Goal: Navigation & Orientation: Find specific page/section

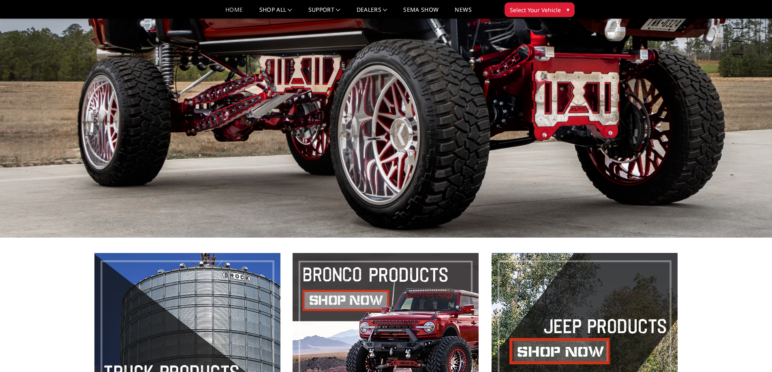
scroll to position [162, 0]
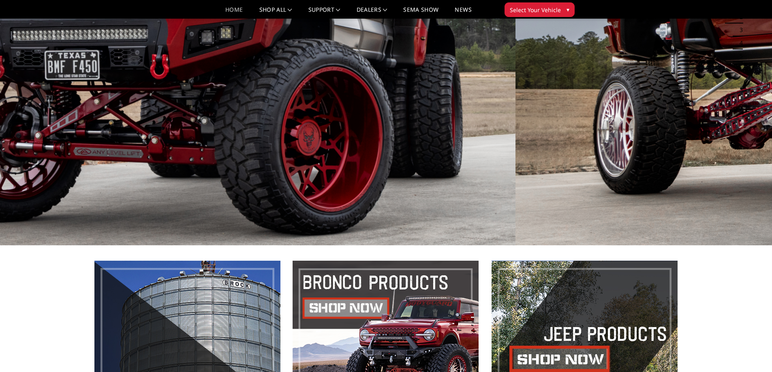
drag, startPoint x: 114, startPoint y: 121, endPoint x: 623, endPoint y: 97, distance: 509.6
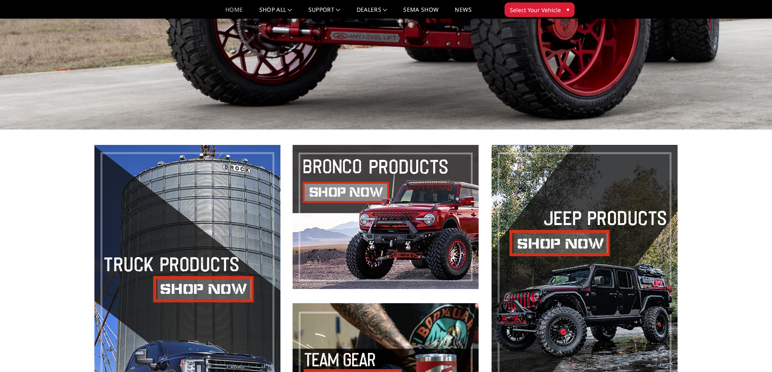
scroll to position [81, 0]
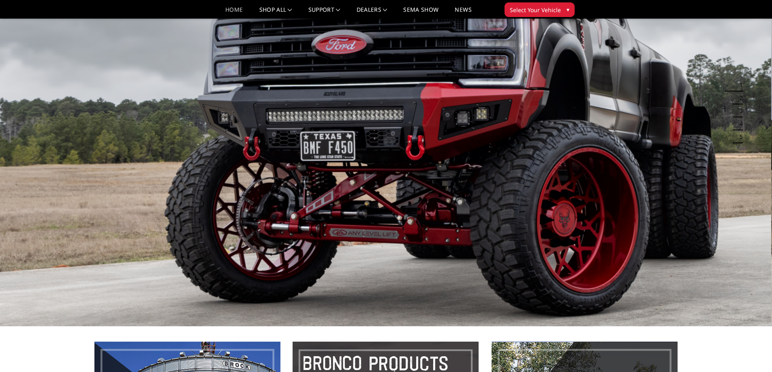
drag, startPoint x: 256, startPoint y: 104, endPoint x: 179, endPoint y: 102, distance: 77.0
click at [182, 102] on img at bounding box center [385, 109] width 772 height 434
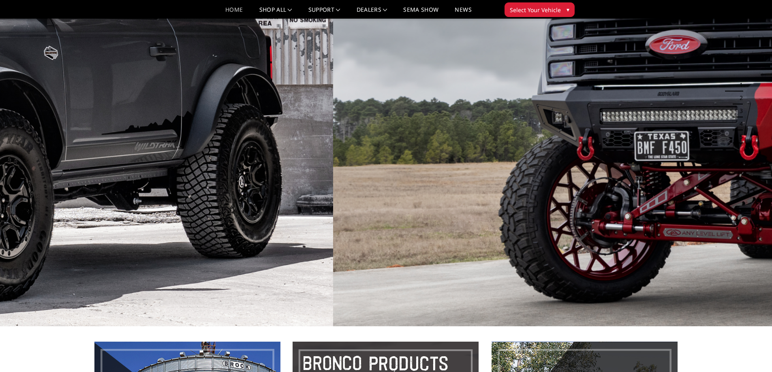
drag, startPoint x: 328, startPoint y: 131, endPoint x: 692, endPoint y: 120, distance: 364.3
click at [706, 115] on img at bounding box center [719, 109] width 772 height 434
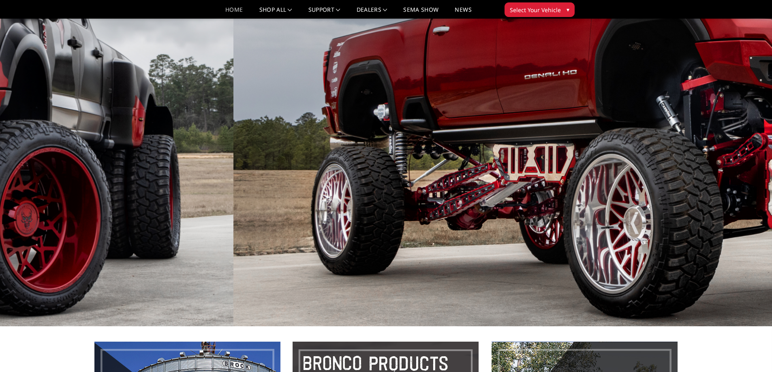
drag, startPoint x: 649, startPoint y: 146, endPoint x: -27, endPoint y: 186, distance: 677.6
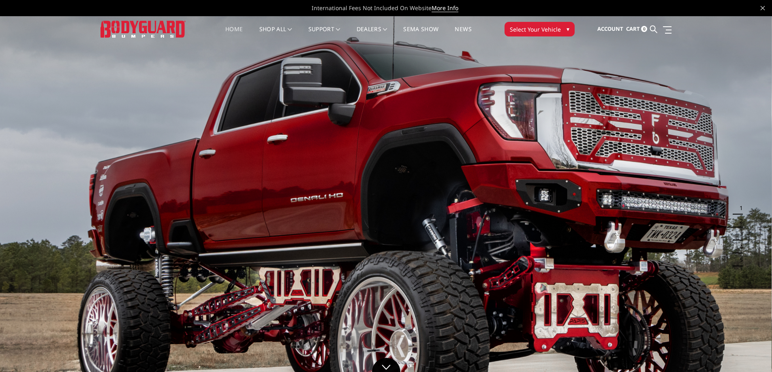
drag, startPoint x: 533, startPoint y: 249, endPoint x: 48, endPoint y: 253, distance: 484.8
click at [53, 254] on img at bounding box center [386, 232] width 772 height 434
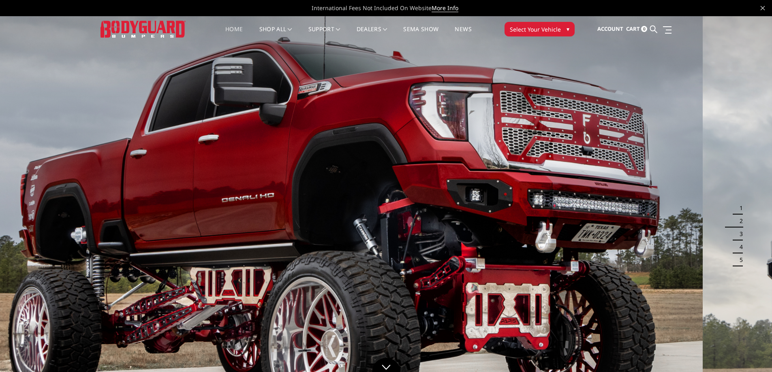
drag, startPoint x: 565, startPoint y: 208, endPoint x: 95, endPoint y: 207, distance: 470.6
click at [95, 207] on img at bounding box center [317, 232] width 772 height 434
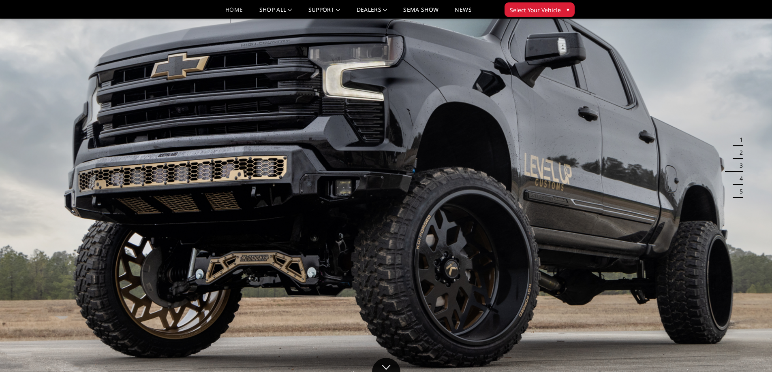
scroll to position [41, 0]
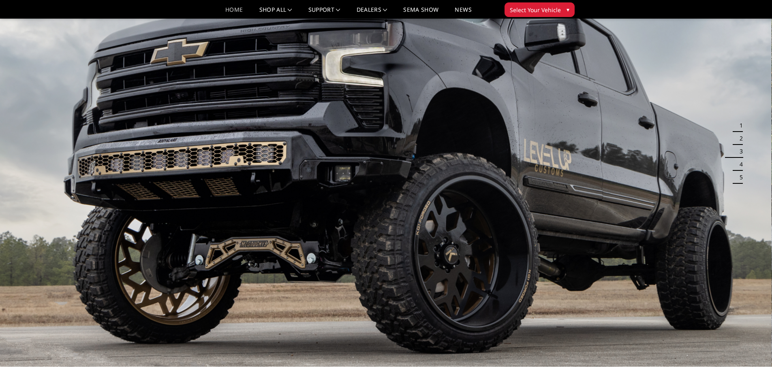
drag, startPoint x: 539, startPoint y: 218, endPoint x: 0, endPoint y: 235, distance: 539.8
drag, startPoint x: 650, startPoint y: 159, endPoint x: 26, endPoint y: 164, distance: 624.5
click at [34, 165] on img at bounding box center [386, 150] width 772 height 434
click at [740, 166] on button "4" at bounding box center [738, 164] width 8 height 13
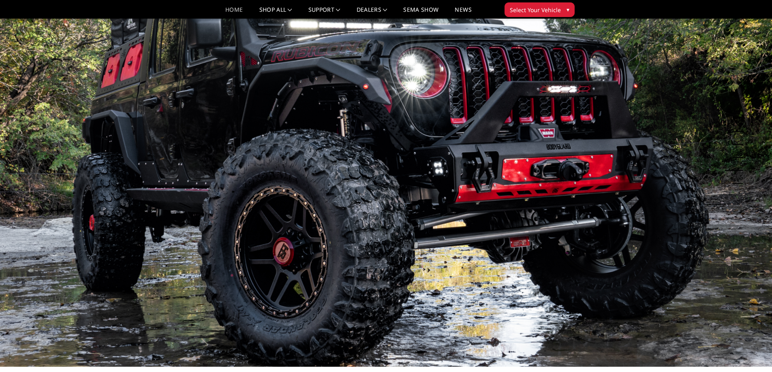
click at [739, 182] on button "5" at bounding box center [738, 177] width 8 height 13
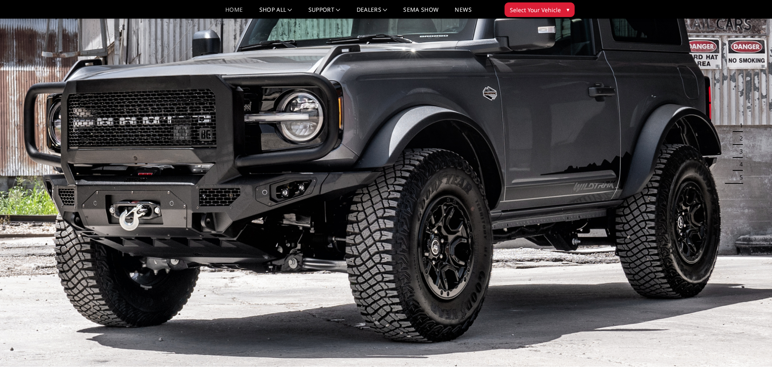
click at [738, 128] on button "1" at bounding box center [738, 125] width 8 height 13
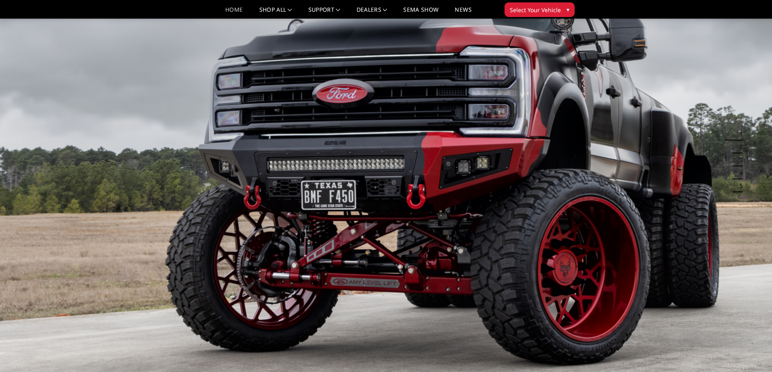
scroll to position [21, 0]
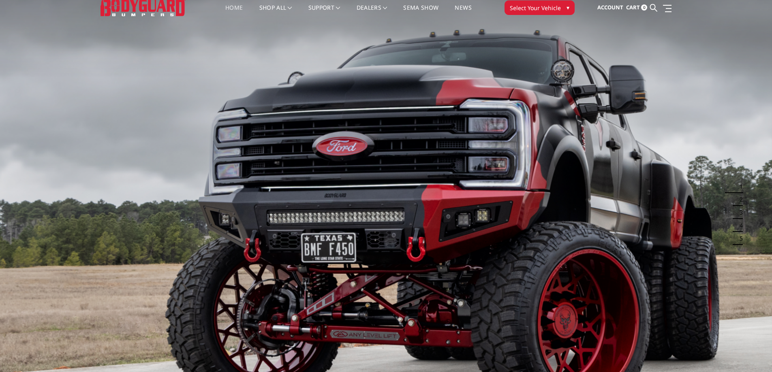
click at [520, 175] on img at bounding box center [386, 211] width 772 height 434
